Goal: Task Accomplishment & Management: Use online tool/utility

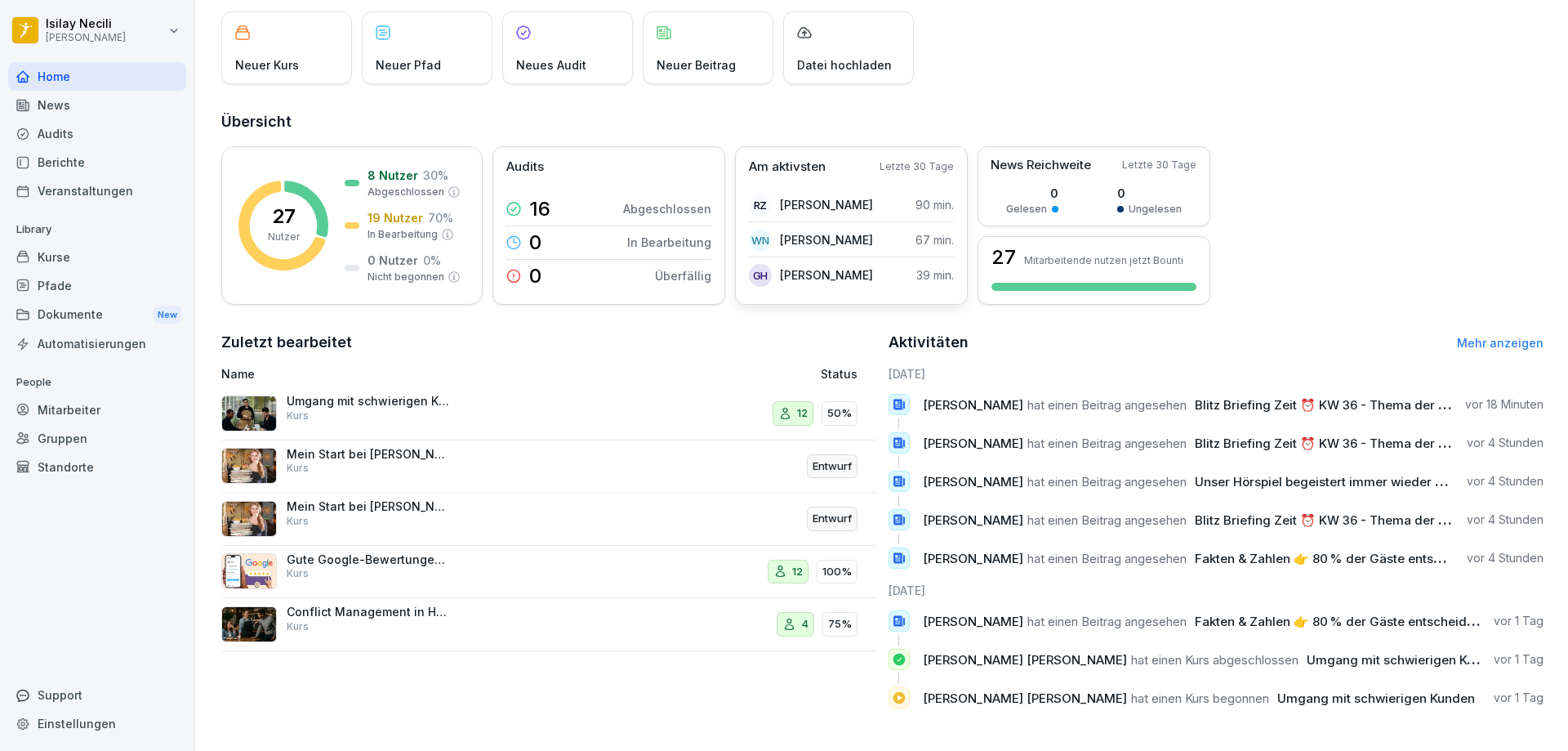
scroll to position [109, 0]
click at [397, 227] on p "In Bearbeitung" at bounding box center [403, 234] width 70 height 14
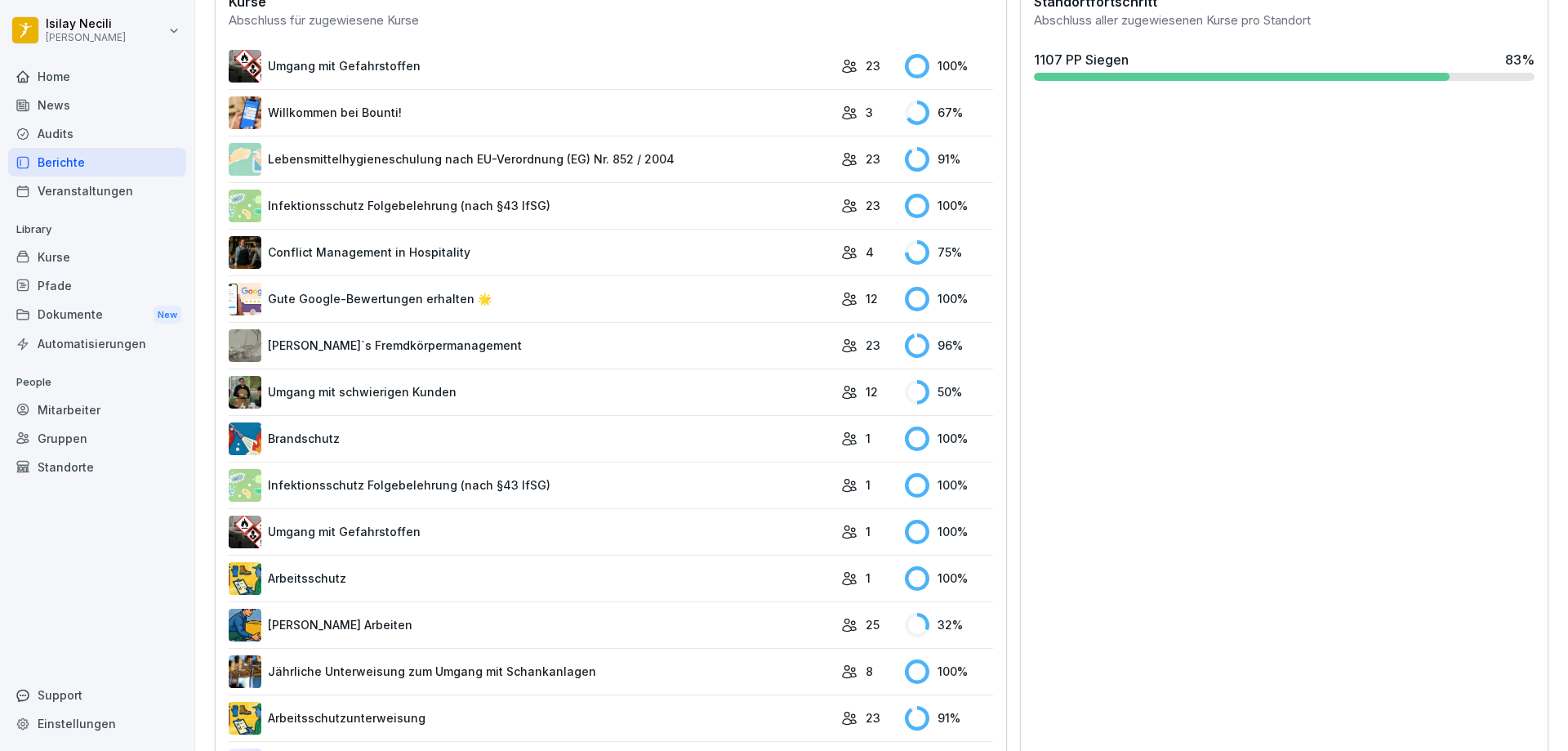
scroll to position [619, 0]
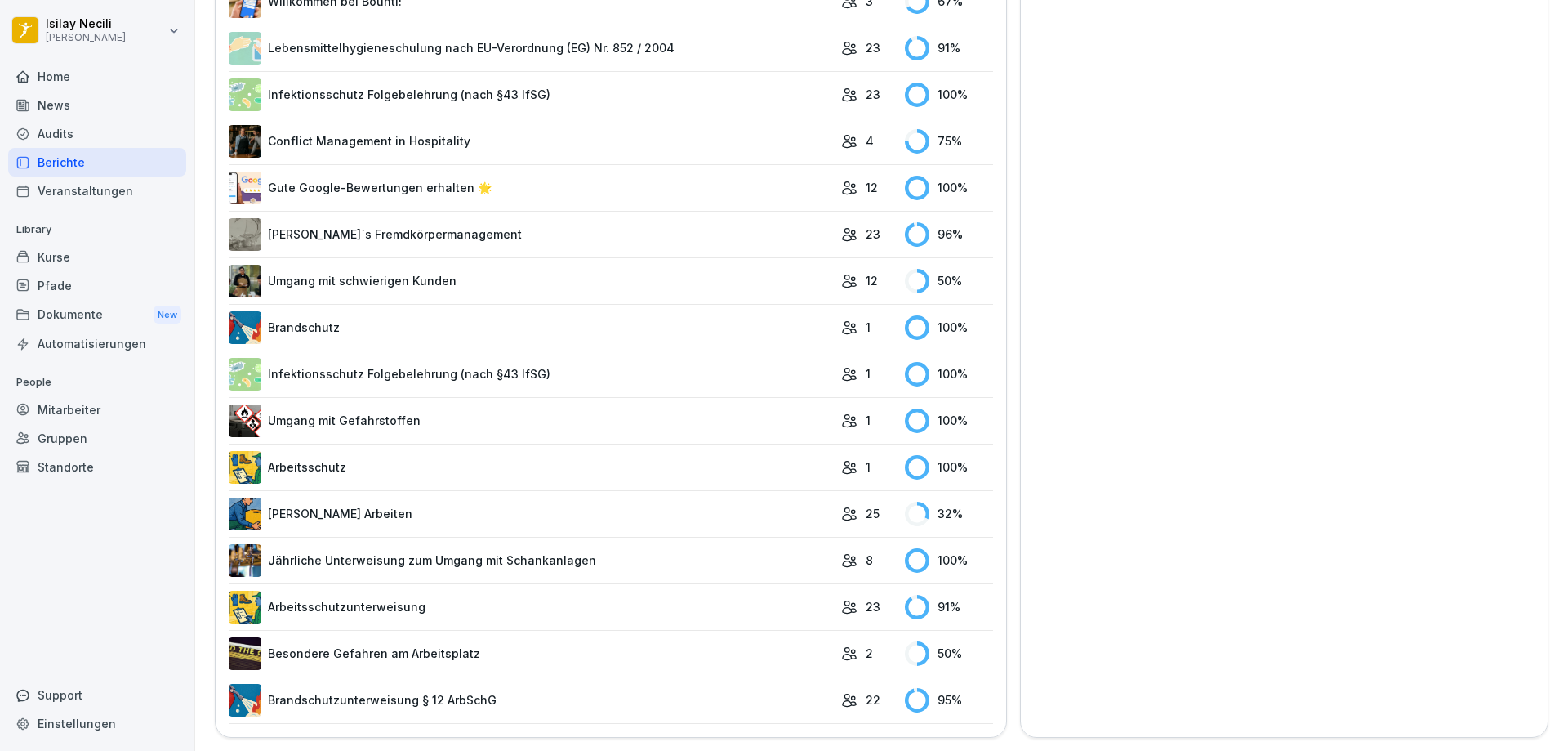
click at [325, 506] on link "[PERSON_NAME] Arbeiten" at bounding box center [531, 514] width 605 height 32
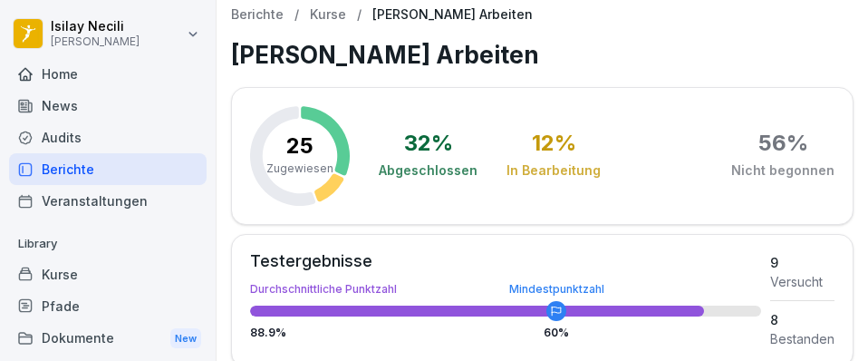
click at [770, 141] on div "56 %" at bounding box center [784, 143] width 50 height 22
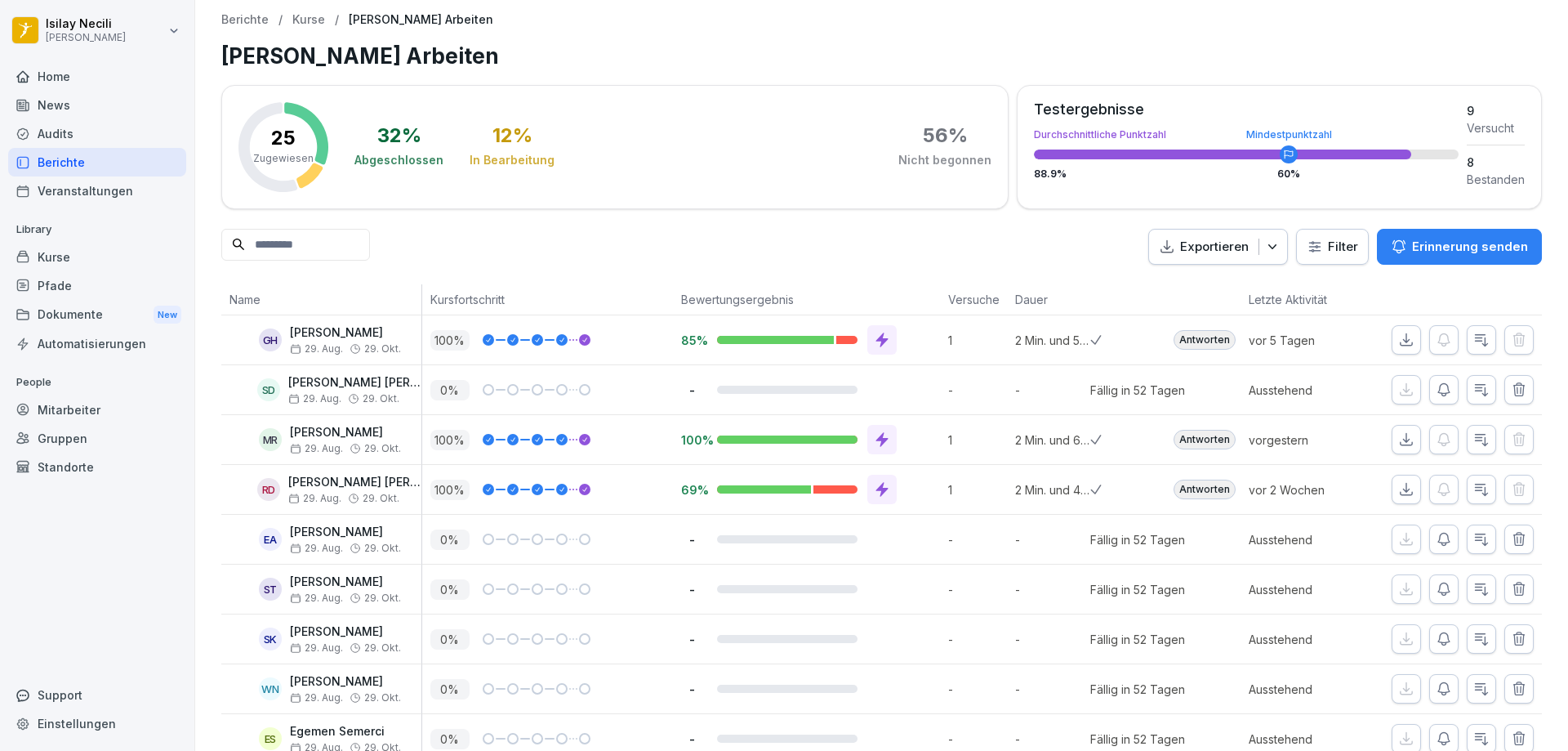
click at [83, 163] on div "Berichte" at bounding box center [97, 162] width 178 height 29
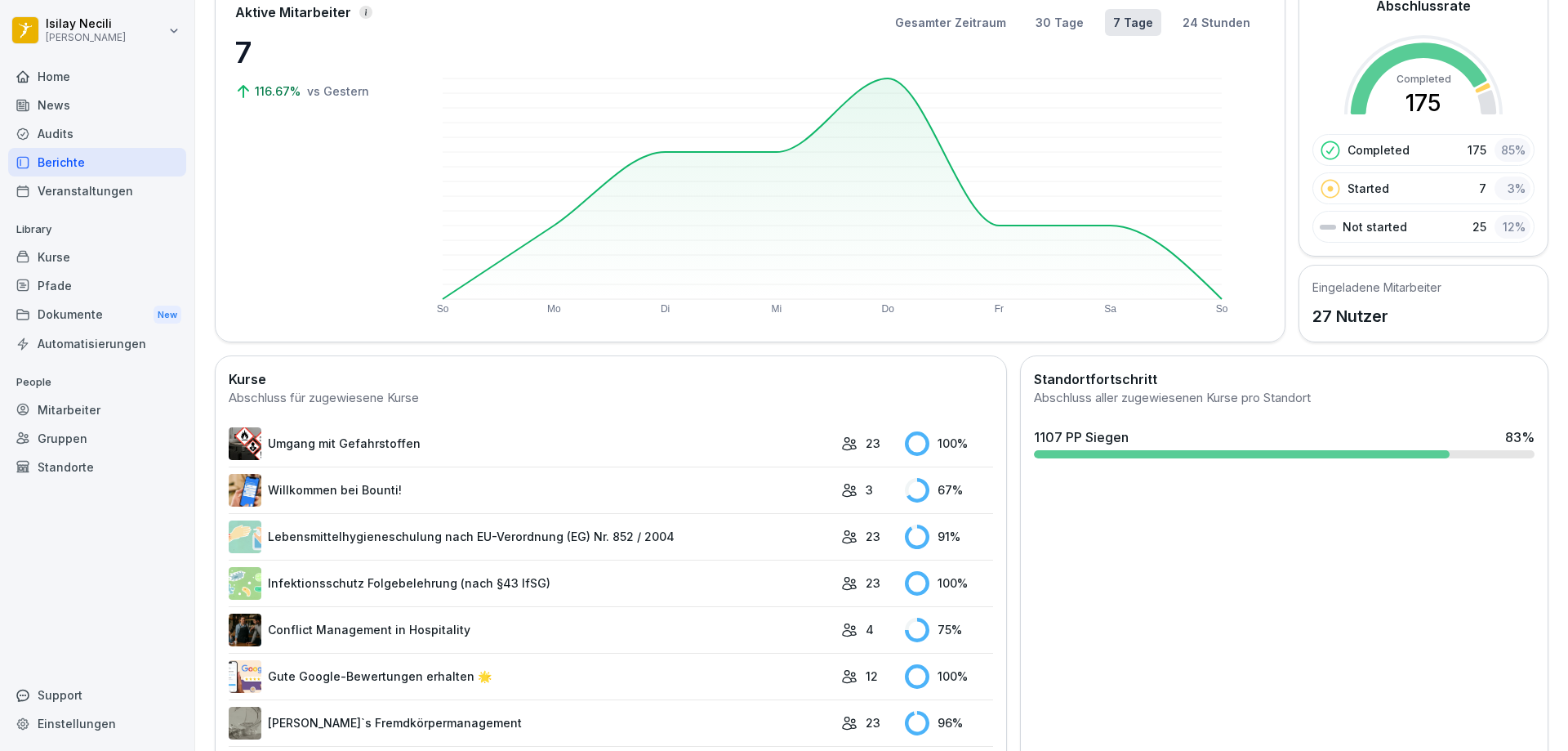
scroll to position [327, 0]
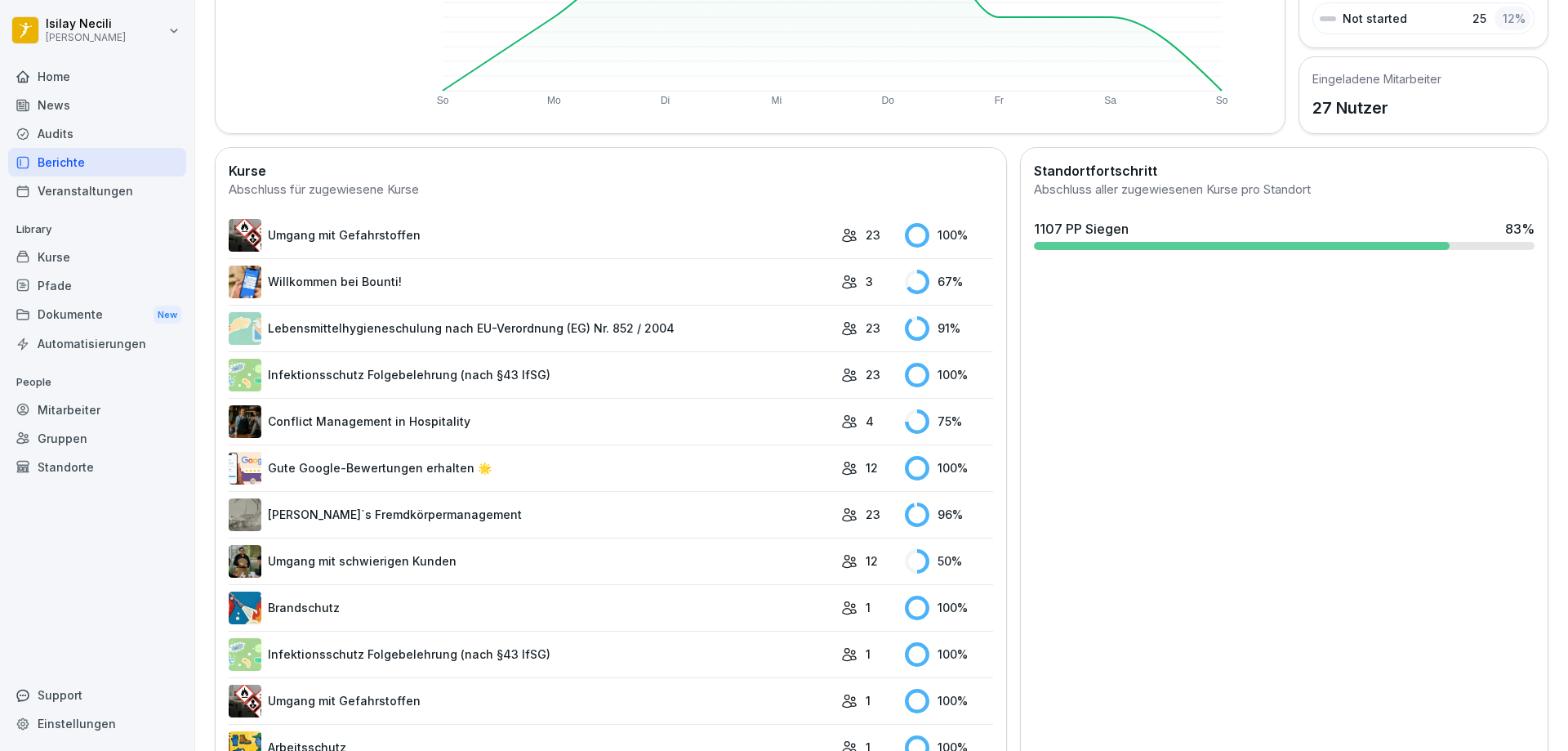
click at [905, 283] on rect at bounding box center [916, 281] width 24 height 24
click at [390, 282] on link "Willkommen bei Bounti!" at bounding box center [531, 282] width 605 height 32
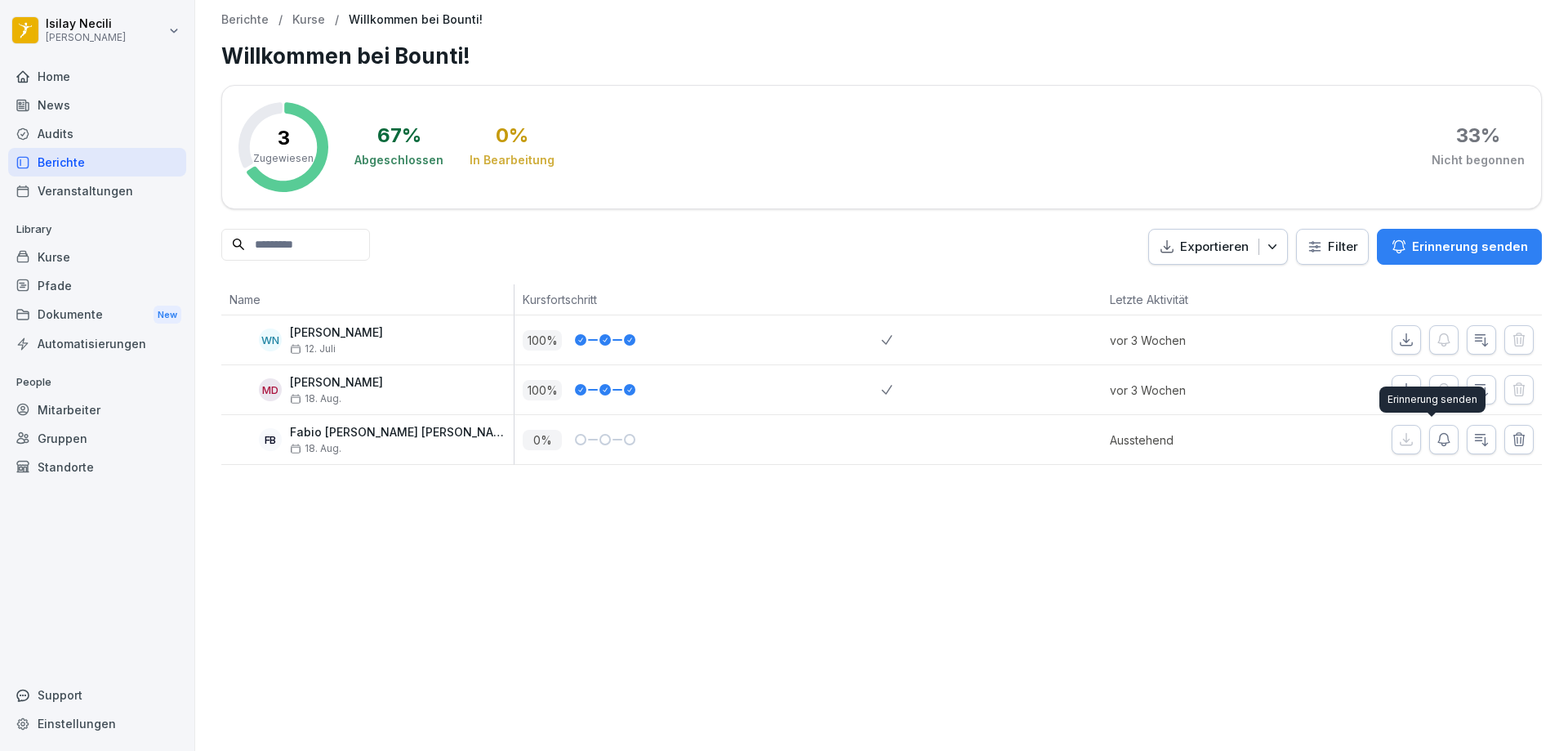
click at [1434, 454] on button "button" at bounding box center [1444, 439] width 30 height 30
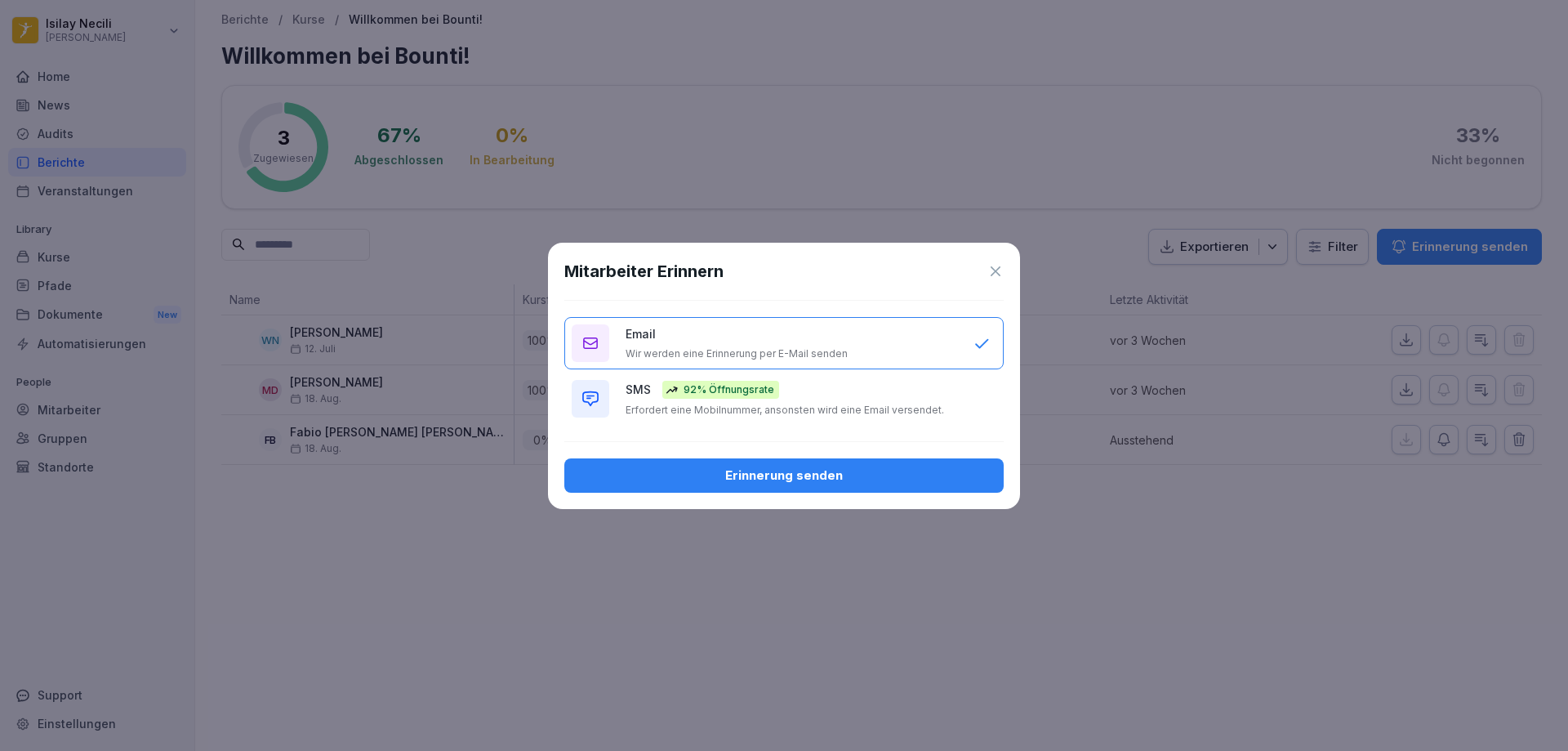
click at [751, 490] on button "Erinnerung senden" at bounding box center [784, 476] width 440 height 34
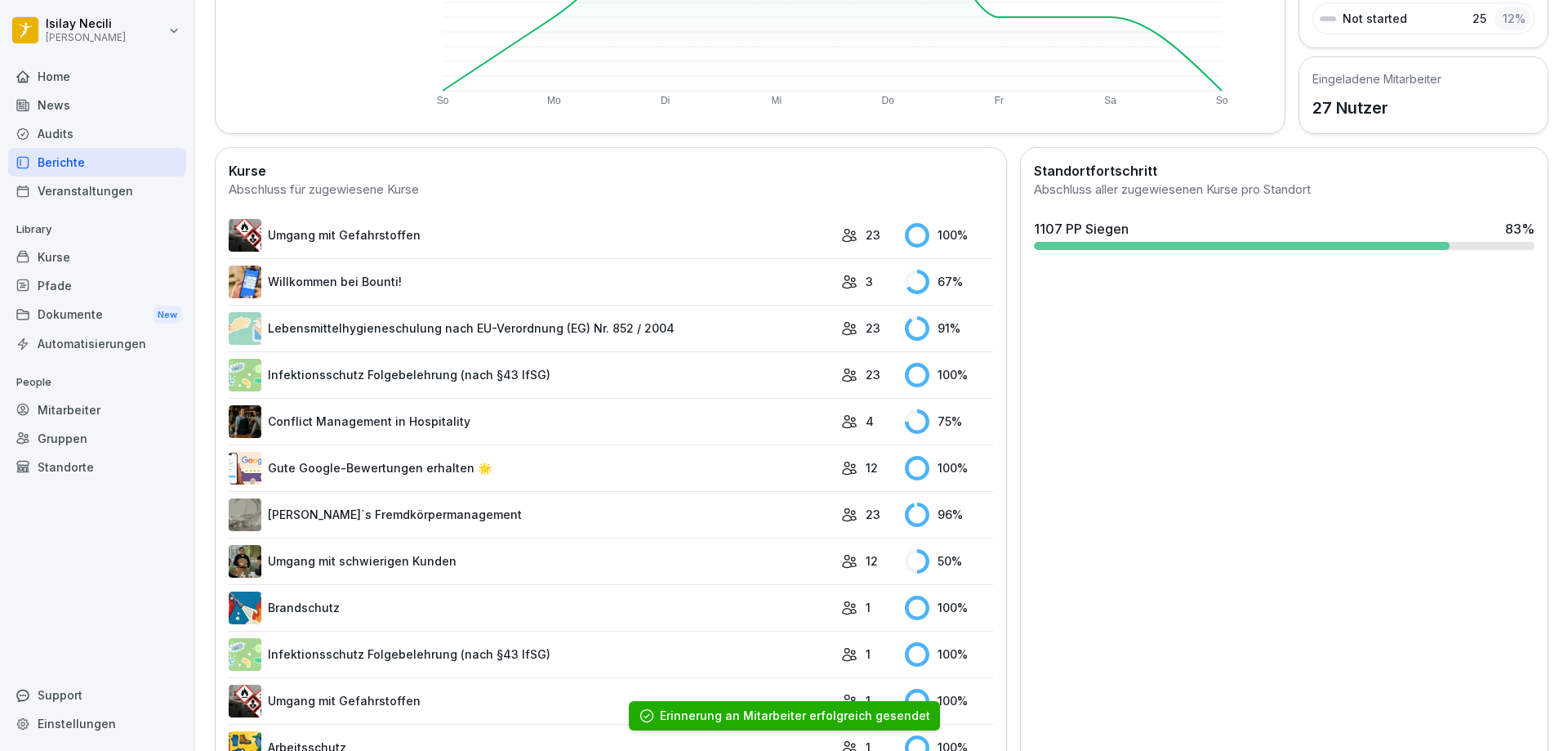
scroll to position [619, 0]
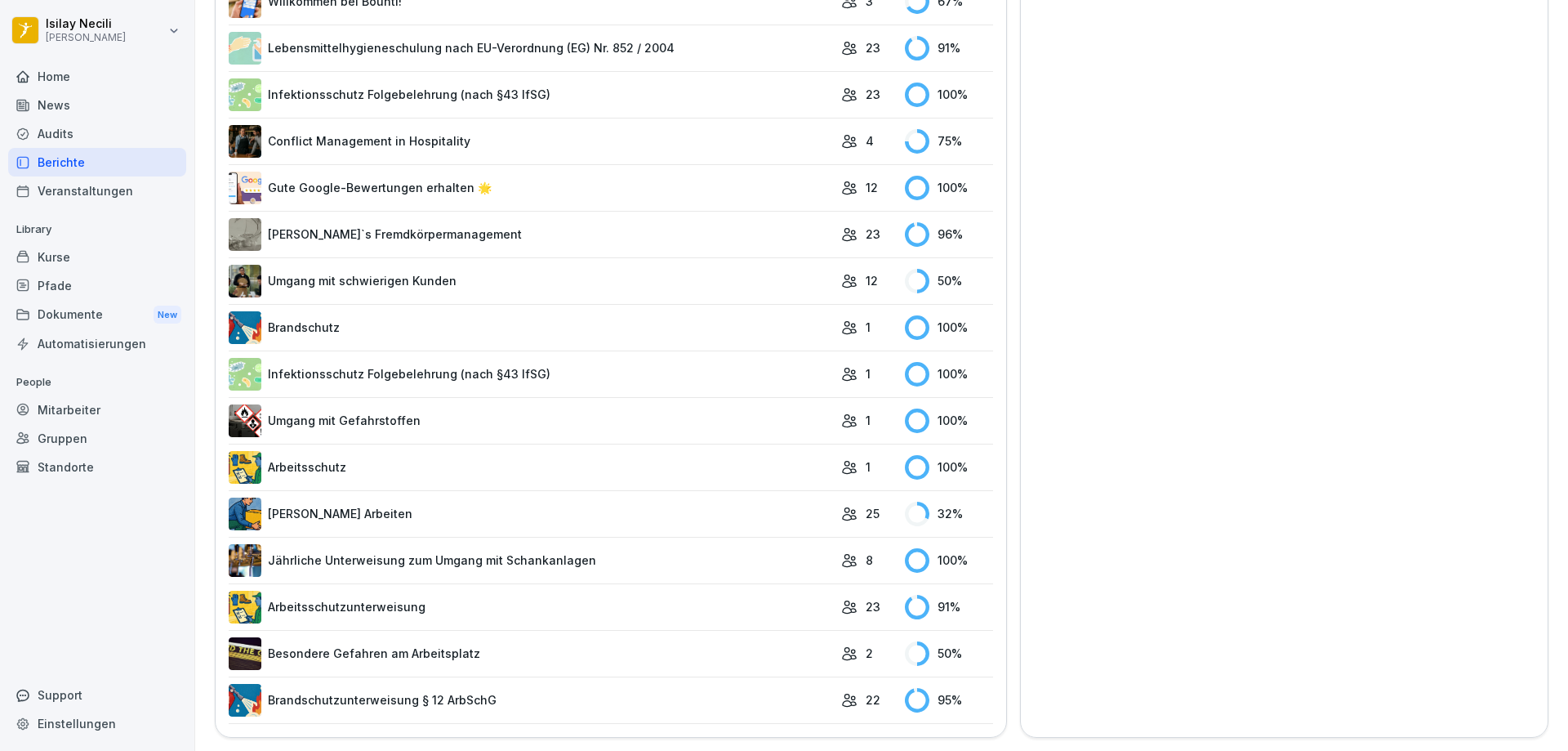
click at [278, 451] on link "Arbeitsschutz" at bounding box center [531, 467] width 605 height 32
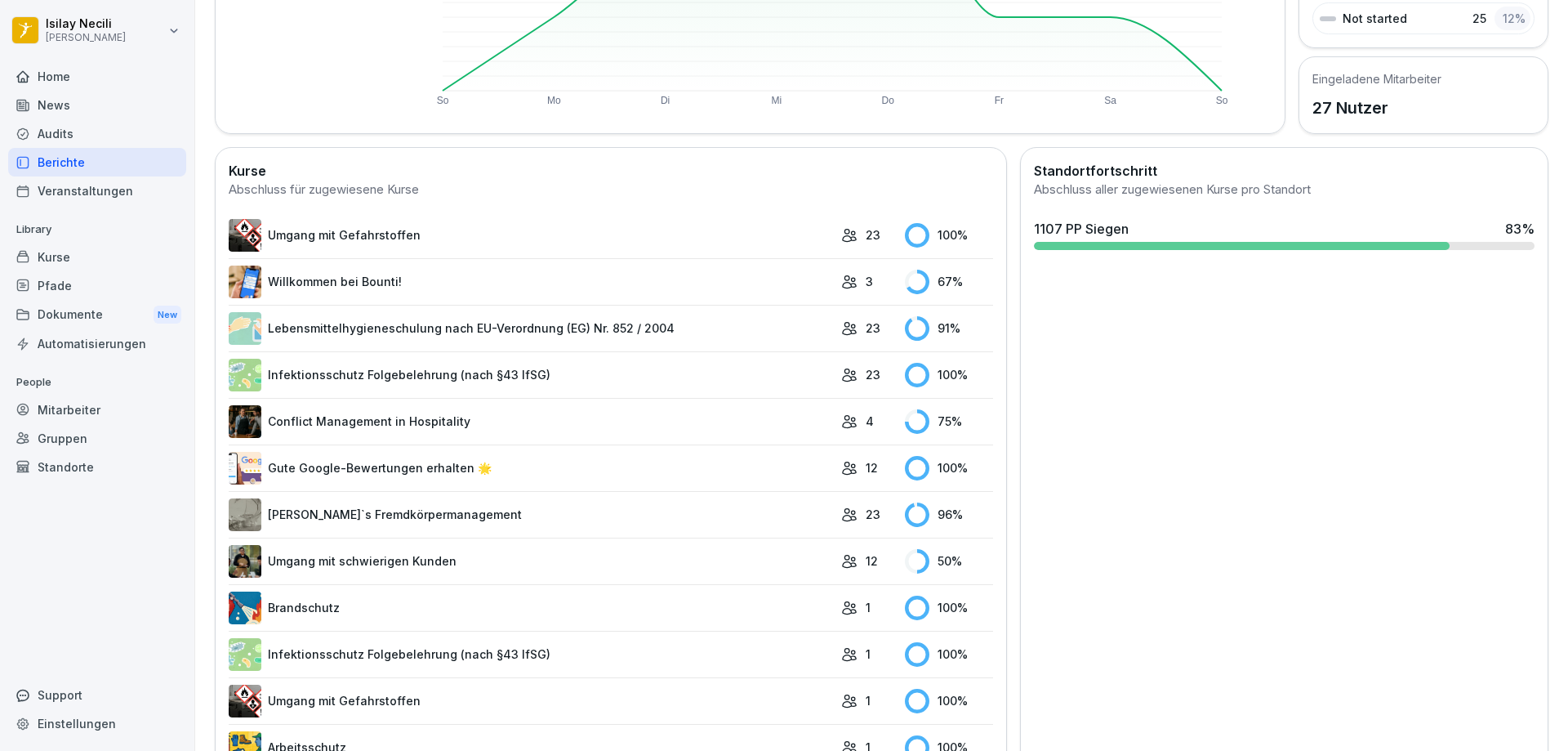
scroll to position [619, 0]
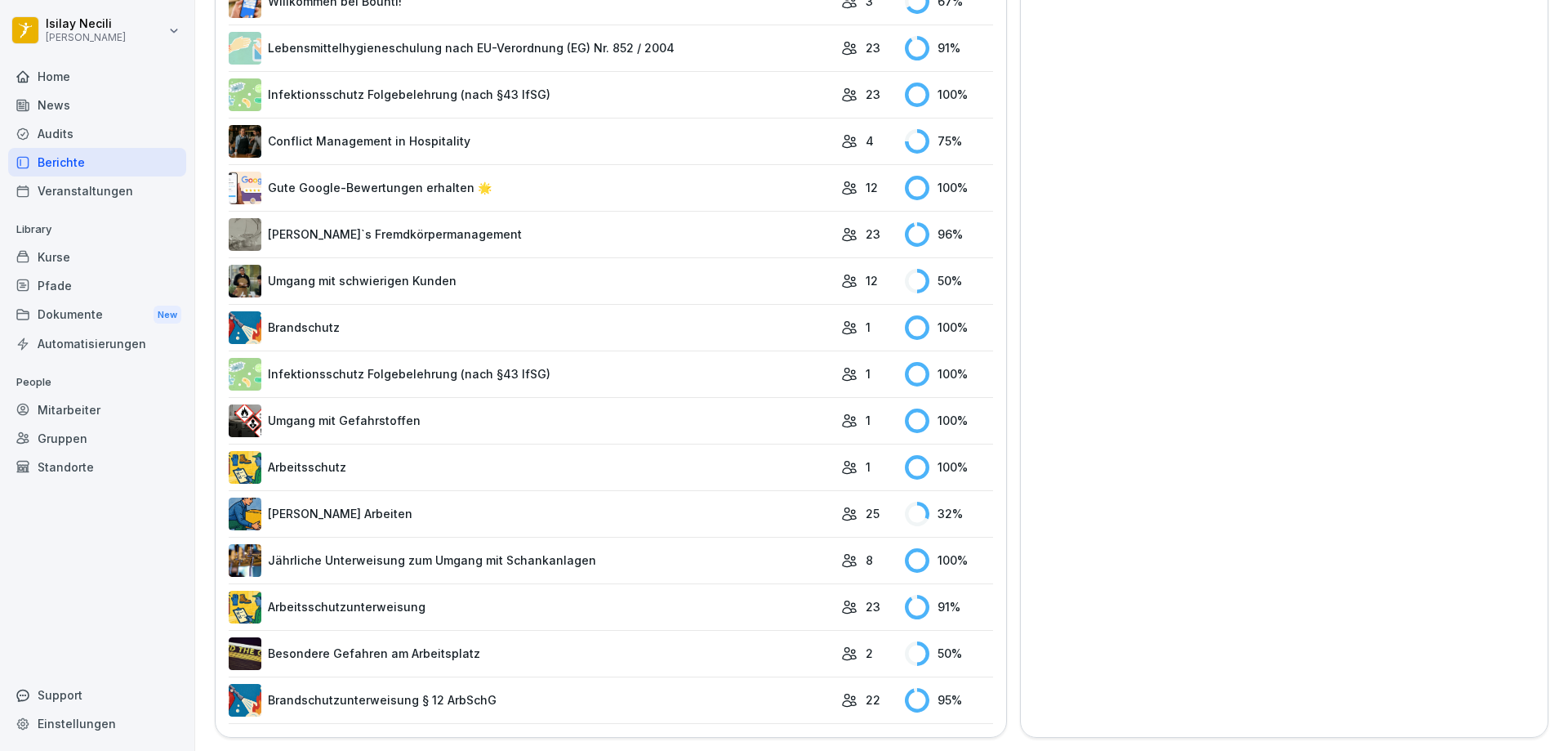
click at [310, 451] on link "Arbeitsschutz" at bounding box center [531, 467] width 605 height 32
